Goal: Information Seeking & Learning: Learn about a topic

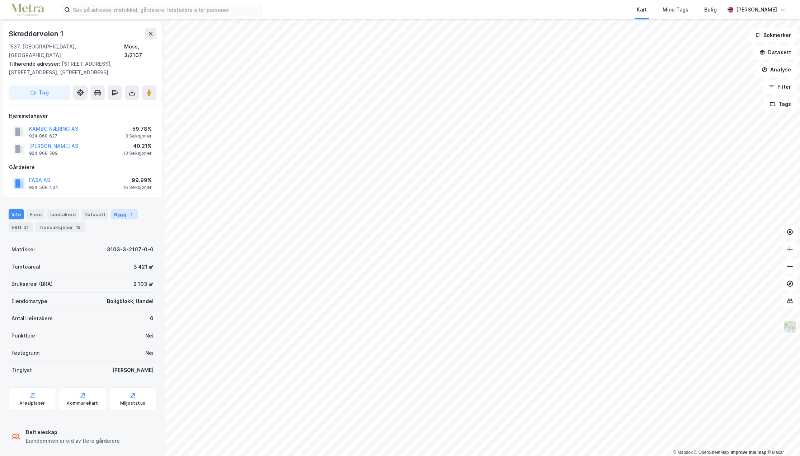
click at [122, 209] on div "Bygg 1" at bounding box center [124, 214] width 27 height 10
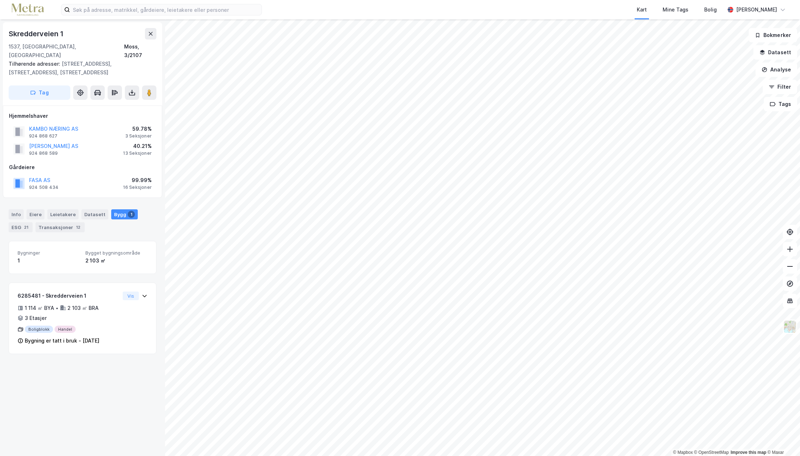
click at [122, 209] on div "Bygg 1" at bounding box center [124, 214] width 27 height 10
click at [32, 209] on div "Eiere" at bounding box center [36, 214] width 18 height 10
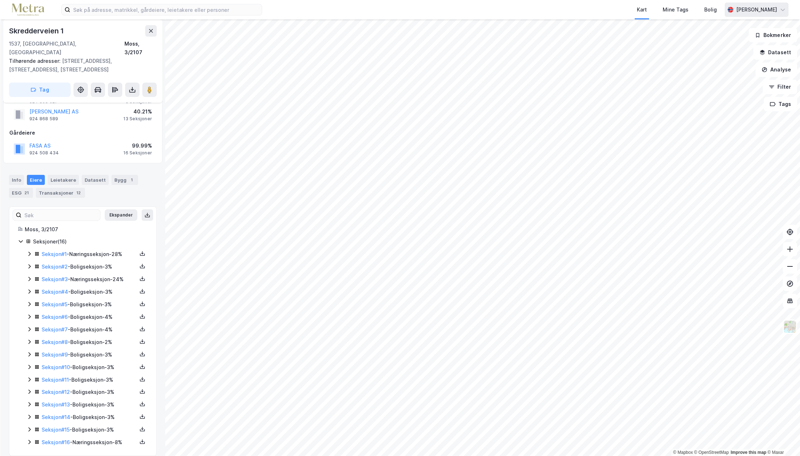
scroll to position [17, 0]
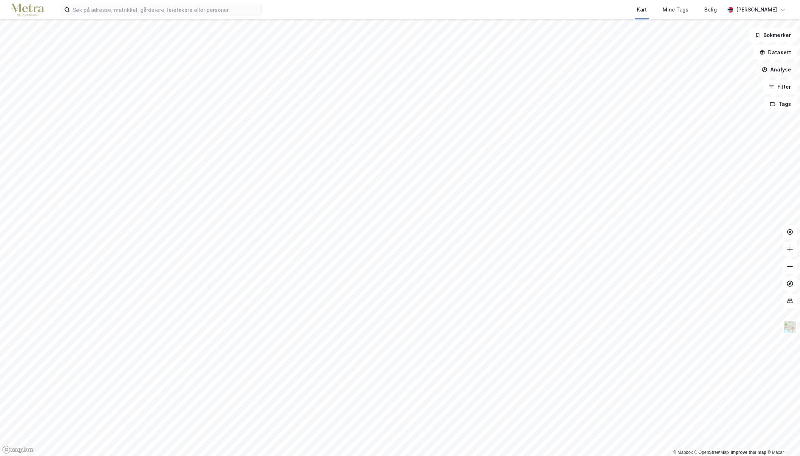
click at [789, 70] on button "Analyse" at bounding box center [777, 69] width 42 height 14
click at [713, 81] on div "Tegn område" at bounding box center [710, 85] width 83 height 12
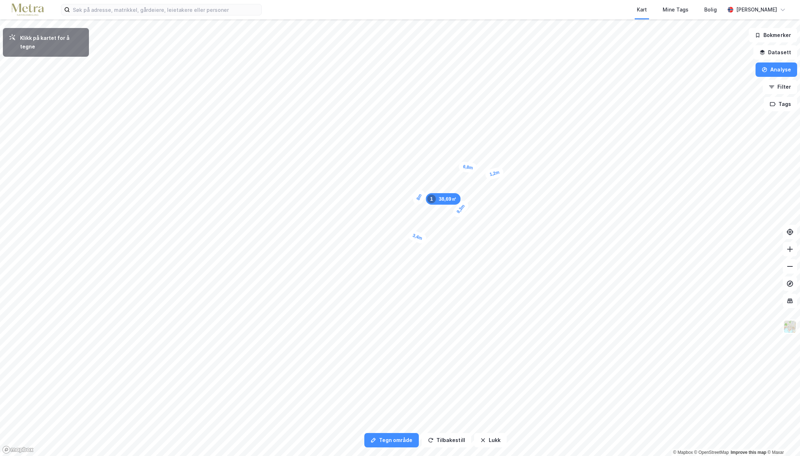
click at [500, 172] on div "1,2m" at bounding box center [495, 173] width 20 height 14
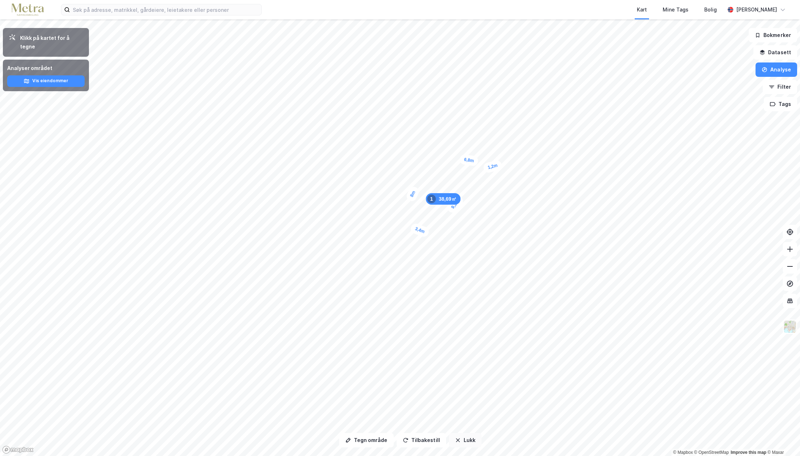
click at [465, 441] on button "Lukk" at bounding box center [465, 440] width 33 height 14
